Goal: Task Accomplishment & Management: Manage account settings

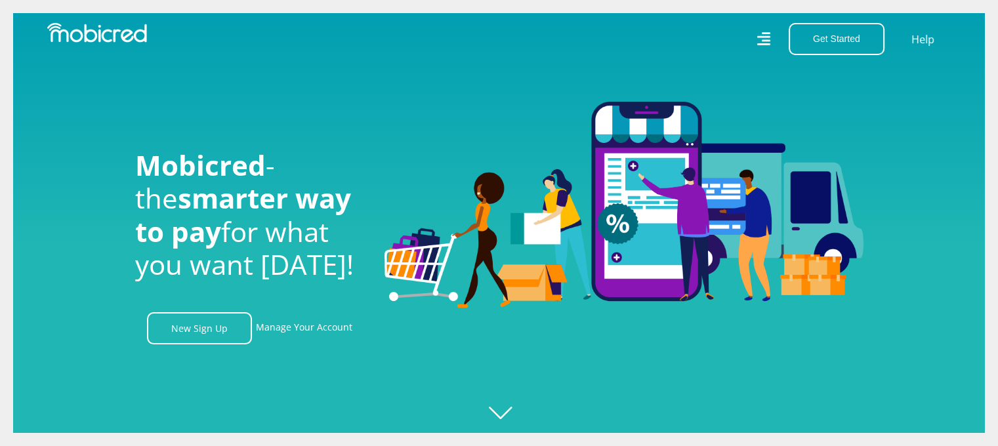
click at [775, 39] on div "Get Started Open an Account Account Holder Login" at bounding box center [832, 39] width 119 height 32
click at [770, 39] on icon at bounding box center [763, 39] width 14 height 14
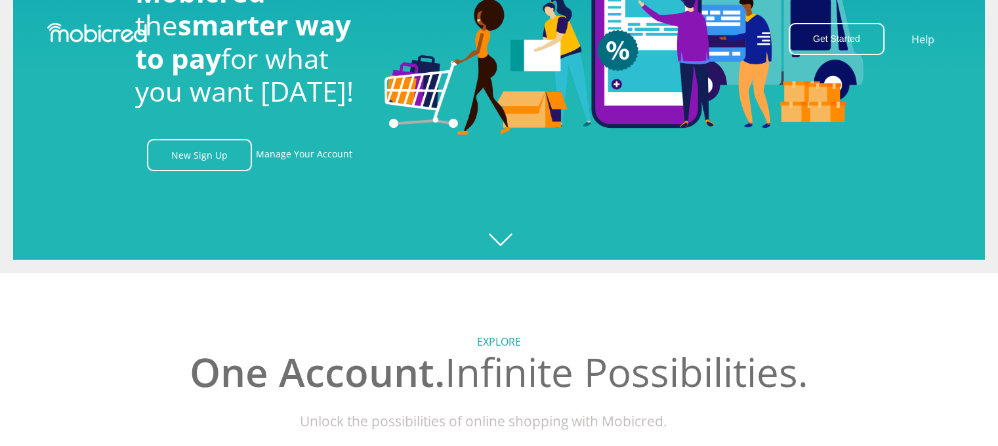
scroll to position [197, 0]
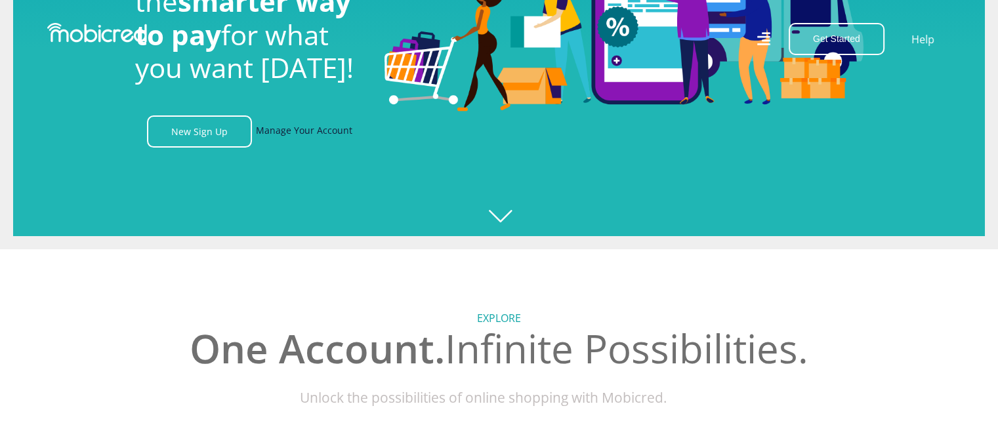
click at [301, 133] on link "Manage Your Account" at bounding box center [304, 131] width 96 height 32
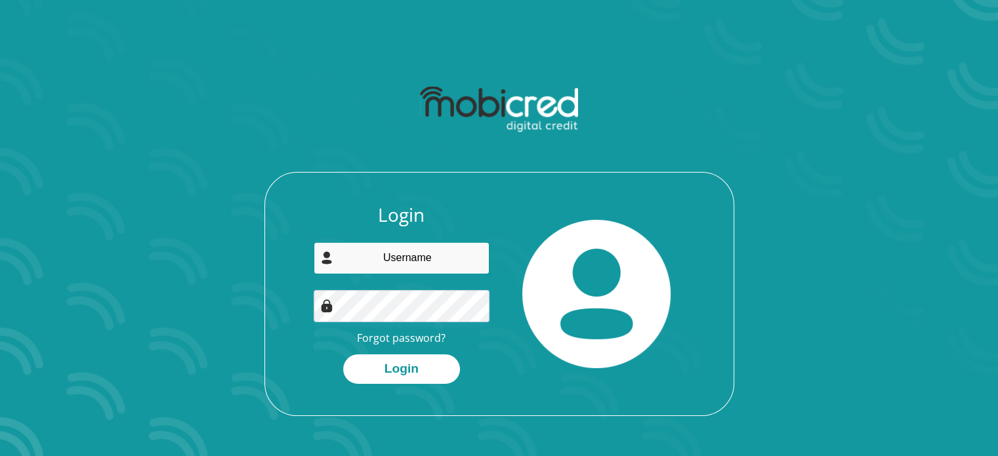
click at [453, 254] on input "email" at bounding box center [402, 258] width 176 height 32
type input "Sameermanilal@gmail.com"
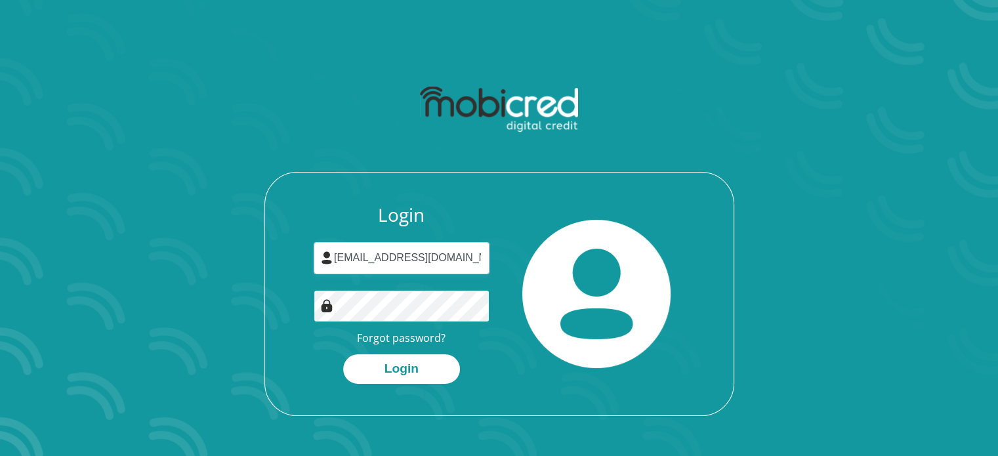
click at [343, 354] on button "Login" at bounding box center [401, 369] width 117 height 30
